Goal: Task Accomplishment & Management: Use online tool/utility

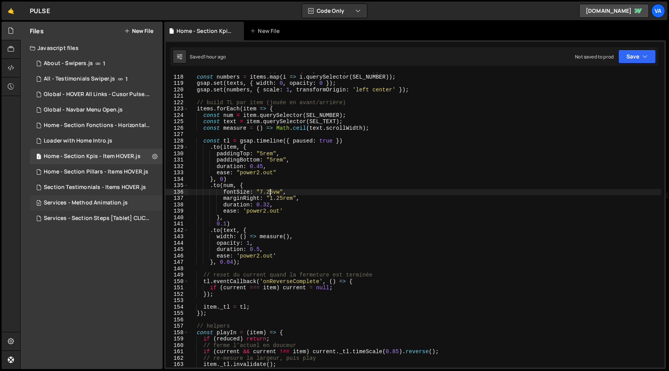
scroll to position [747, 0]
click at [103, 186] on div "Section Testimonials - Items HOVER.js" at bounding box center [95, 187] width 102 height 7
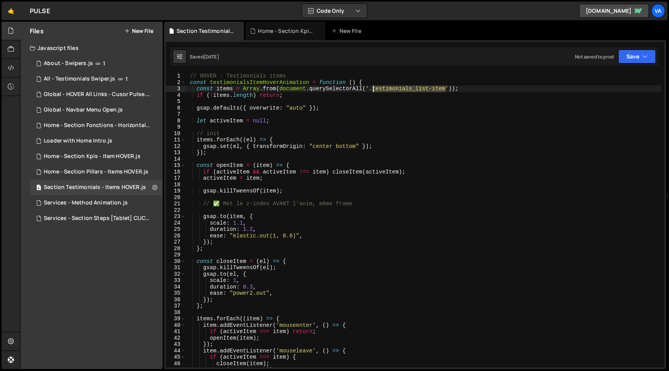
drag, startPoint x: 448, startPoint y: 89, endPoint x: 373, endPoint y: 90, distance: 74.4
click at [373, 90] on div "// HOVER - Testimonials items const testimonialsItemHoverAnimation = function (…" at bounding box center [423, 227] width 477 height 308
click at [477, 91] on div "// HOVER - Testimonials items const testimonialsItemHoverAnimation = function (…" at bounding box center [423, 227] width 477 height 308
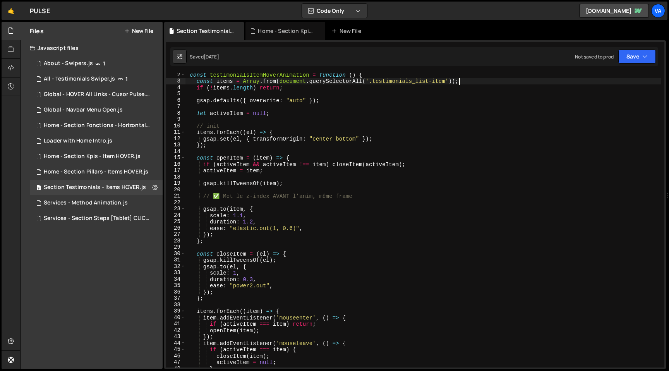
scroll to position [0, 0]
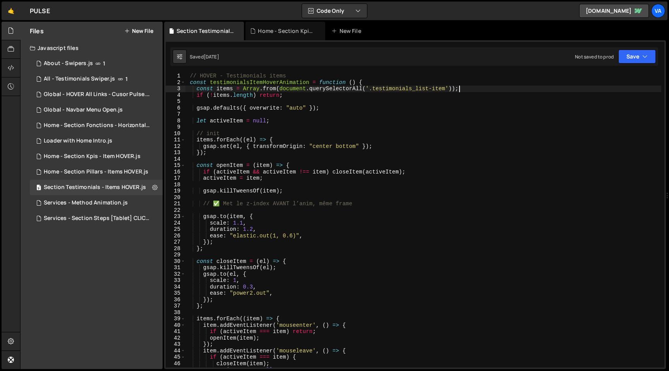
click at [469, 88] on div "// HOVER - Testimonials items const testimonialsItemHoverAnimation = function (…" at bounding box center [423, 227] width 477 height 308
drag, startPoint x: 468, startPoint y: 88, endPoint x: 196, endPoint y: 91, distance: 272.0
click at [196, 91] on div "// HOVER - Testimonials items const testimonialsItemHoverAnimation = function (…" at bounding box center [423, 227] width 477 height 308
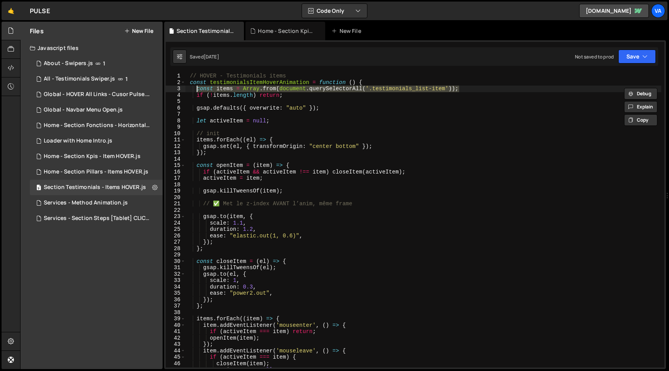
click at [449, 88] on div "// HOVER - Testimonials items const testimonialsItemHoverAnimation = function (…" at bounding box center [423, 227] width 477 height 308
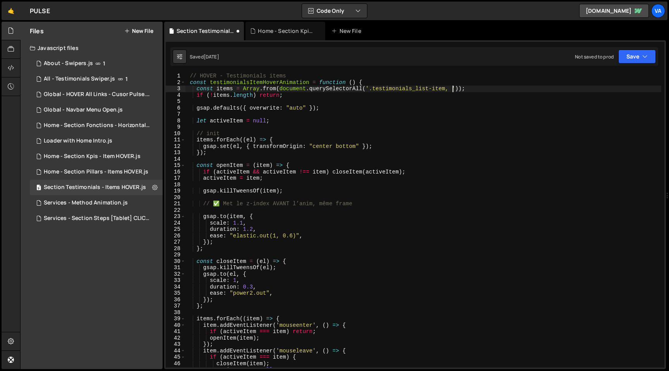
scroll to position [0, 19]
paste textarea "home-header_item"
click at [386, 220] on div "// HOVER - Testimonials items const testimonialsItemHoverAnimation = function (…" at bounding box center [423, 227] width 477 height 308
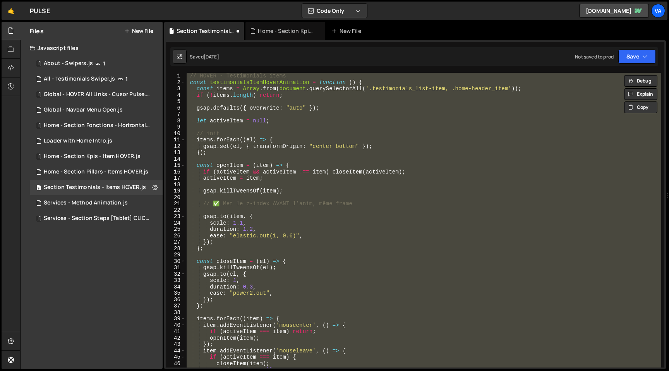
click at [404, 228] on div "// HOVER - Testimonials items const testimonialsItemHoverAnimation = function (…" at bounding box center [423, 220] width 477 height 295
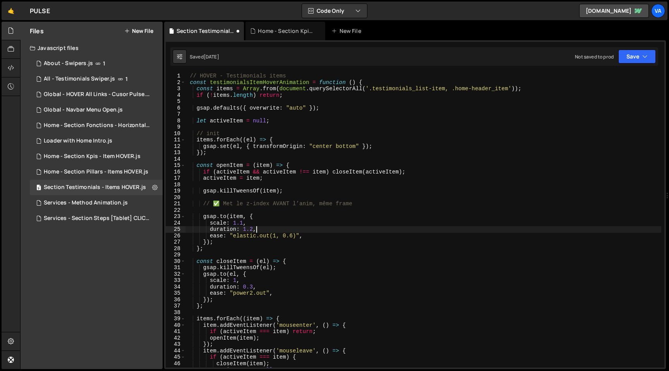
scroll to position [0, 4]
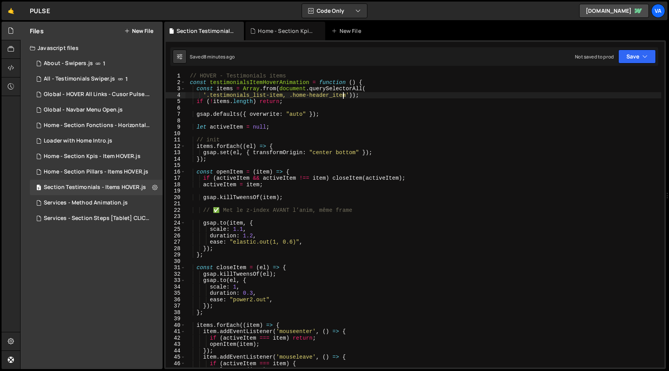
click at [342, 95] on div "// HOVER - Testimonials items const testimonialsItemHoverAnimation = function (…" at bounding box center [423, 227] width 477 height 308
drag, startPoint x: 348, startPoint y: 96, endPoint x: 291, endPoint y: 95, distance: 57.3
click at [291, 95] on div "// HOVER - Testimonials items const testimonialsItemHoverAnimation = function (…" at bounding box center [423, 227] width 477 height 308
paste textarea "home-header_item"
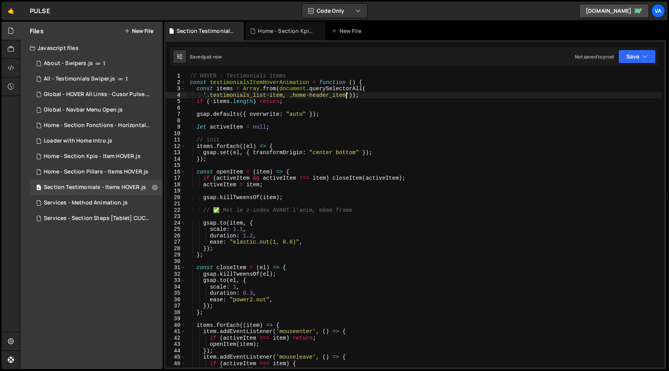
type textarea "'.testimonials_list-item, .home-header_item'));"
click at [397, 131] on div "// HOVER - Testimonials items const testimonialsItemHoverAnimation = function (…" at bounding box center [423, 227] width 477 height 308
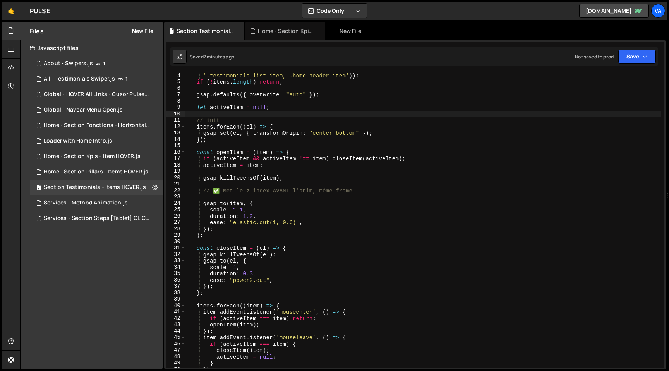
scroll to position [0, 0]
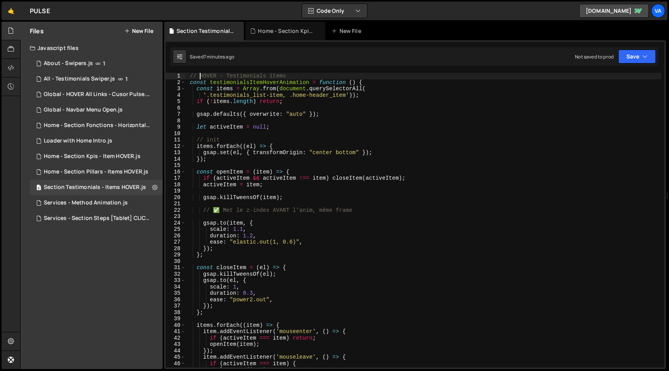
click at [199, 76] on div "// HOVER - Testimonials items const testimonialsItemHoverAnimation = function (…" at bounding box center [423, 227] width 477 height 308
click at [432, 153] on div "// V1 - HOVER - Testimonials items const testimonialsItemHoverAnimation = funct…" at bounding box center [423, 227] width 477 height 308
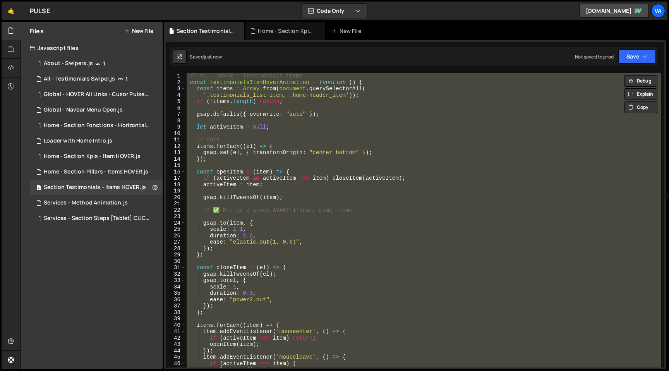
type textarea "testimonialsItemHoverAnimation();"
drag, startPoint x: 465, startPoint y: 217, endPoint x: 470, endPoint y: 210, distance: 9.1
click at [465, 217] on div "// V1 - HOVER - Testimonials items const testimonialsItemHoverAnimation = funct…" at bounding box center [423, 220] width 477 height 295
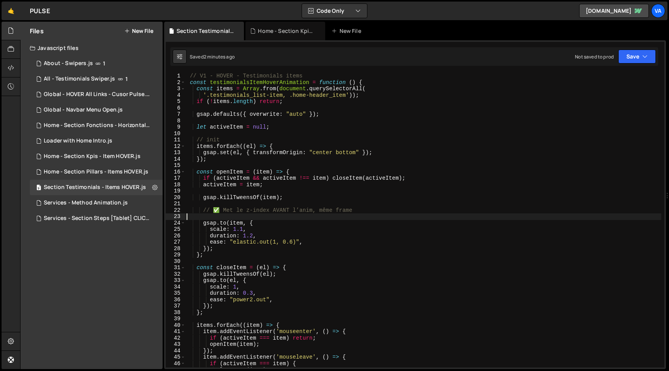
scroll to position [0, 0]
click at [189, 77] on div "// V1 - HOVER - Testimonials items const testimonialsItemHoverAnimation = funct…" at bounding box center [423, 227] width 477 height 308
type textarea "// V1 - HOVER - Testimonials items"
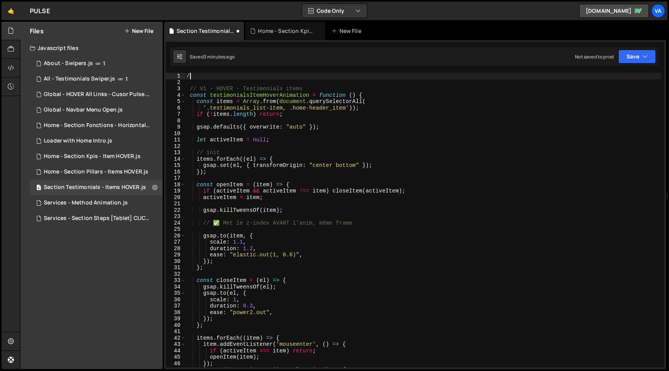
type textarea "/*"
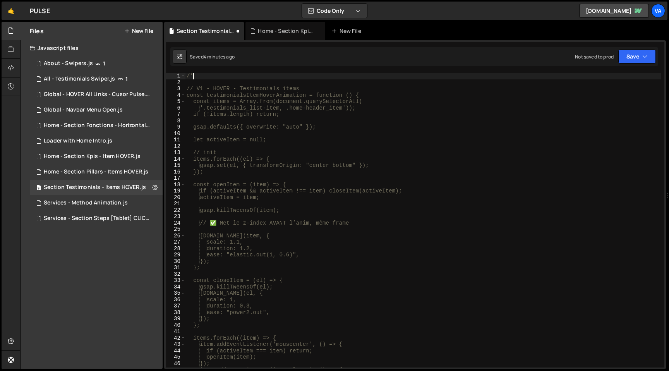
scroll to position [214, 0]
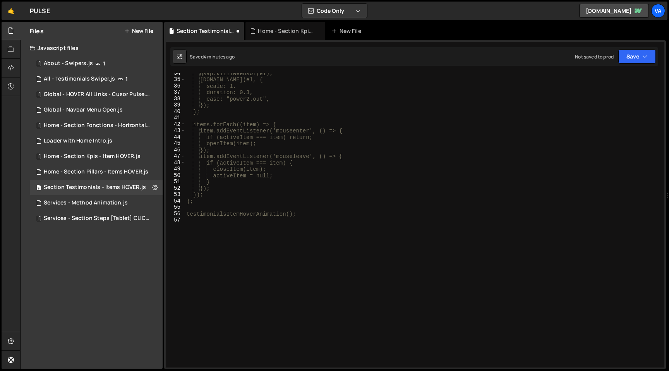
click at [244, 258] on div "gsap.killTweensOf(el); [DOMAIN_NAME](el, { scale: 1, duration: 0.3, ease: "powe…" at bounding box center [423, 224] width 477 height 308
type textarea "*/"
type textarea "//-----//"
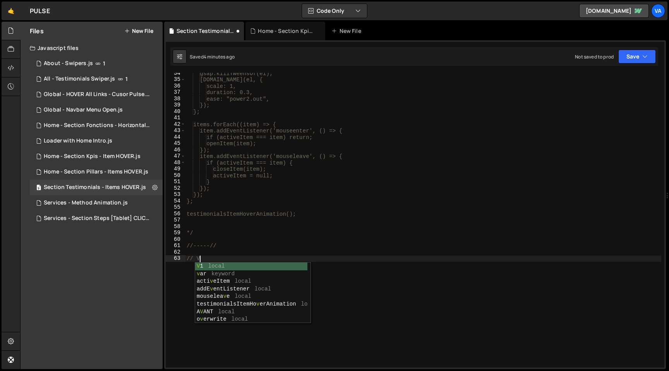
type textarea "// V2"
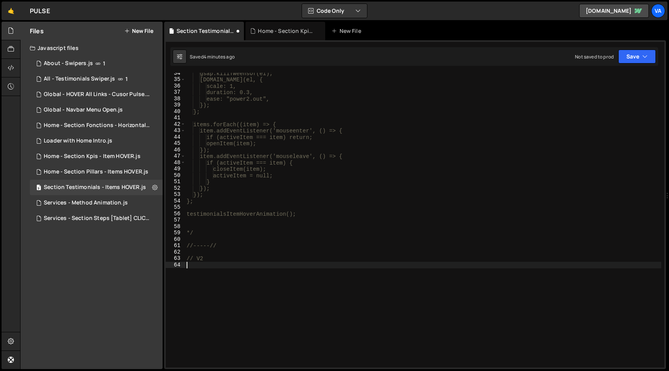
paste textarea "testimonialsItemHoverAnimation();"
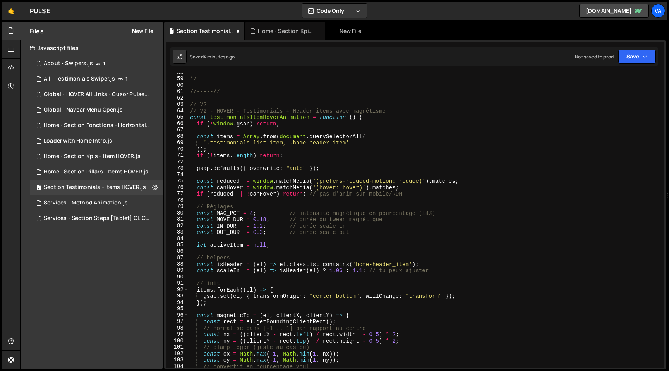
scroll to position [272, 0]
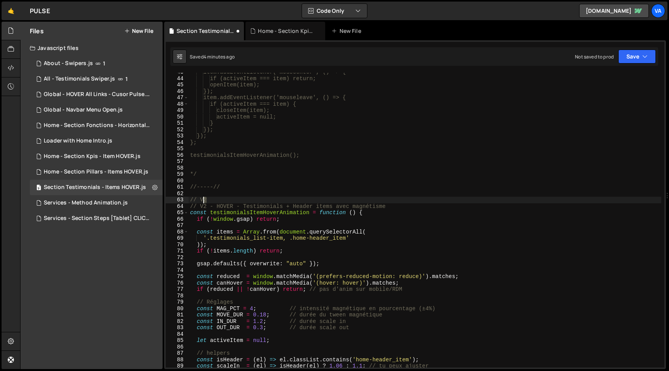
drag, startPoint x: 213, startPoint y: 200, endPoint x: 169, endPoint y: 201, distance: 43.4
click at [170, 200] on div "testimonialsItemHoverAnimation(); 43 44 45 46 47 48 49 50 51 52 53 54 55 56 57 …" at bounding box center [415, 220] width 499 height 295
type textarea "// V2"
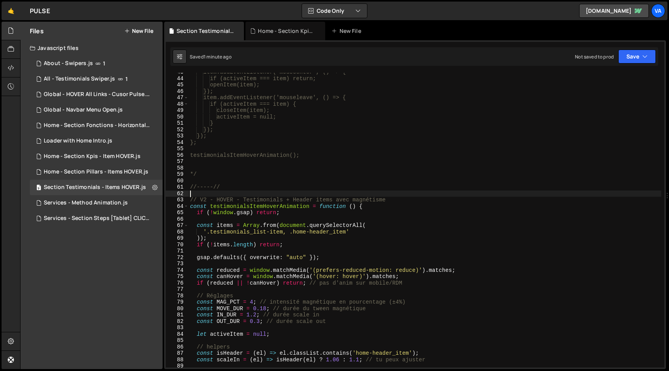
click at [230, 170] on div "item.addEventListener('mouseenter', () => { if (activeItem === item) return; op…" at bounding box center [425, 223] width 473 height 308
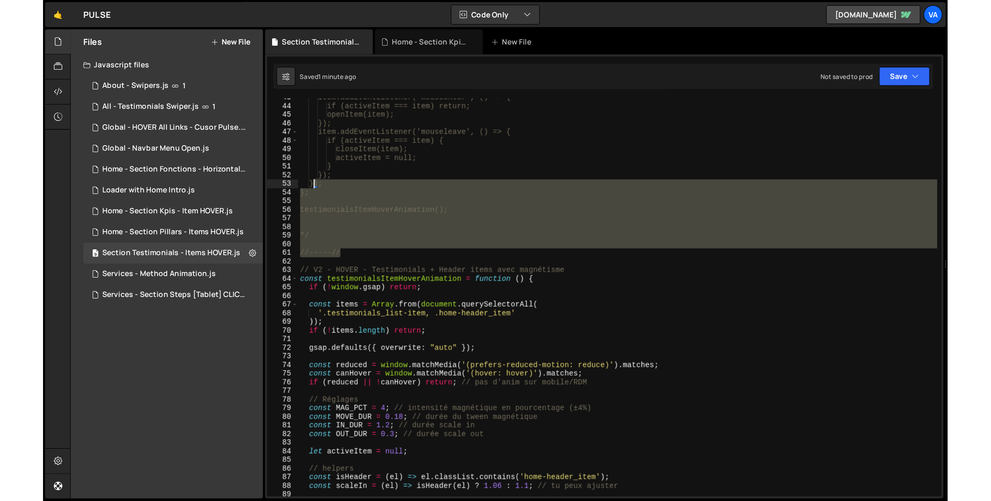
scroll to position [0, 0]
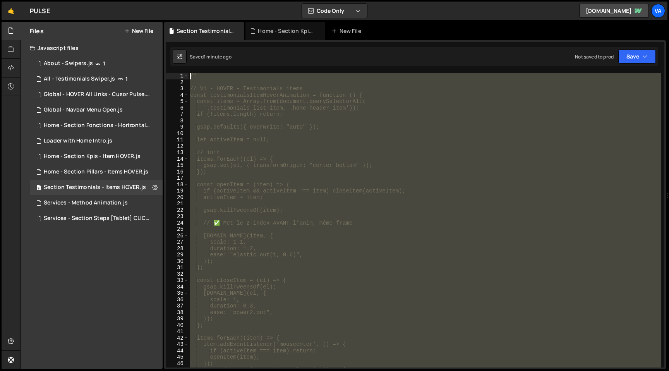
drag, startPoint x: 225, startPoint y: 187, endPoint x: 184, endPoint y: 71, distance: 123.3
click at [184, 71] on div "fontSize: "7.25vw", 117 118 119 120 121 122 123 124 125 126 127 128 129 130 131…" at bounding box center [415, 204] width 502 height 329
type textarea "/*"
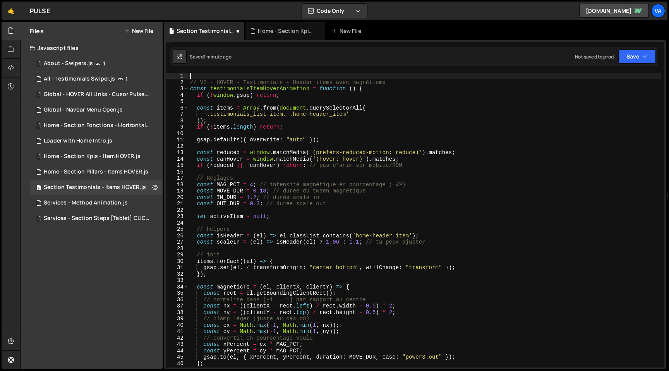
type textarea "// V2 - HOVER - Testimonials + Header items avec magnétisme"
